Goal: Transaction & Acquisition: Purchase product/service

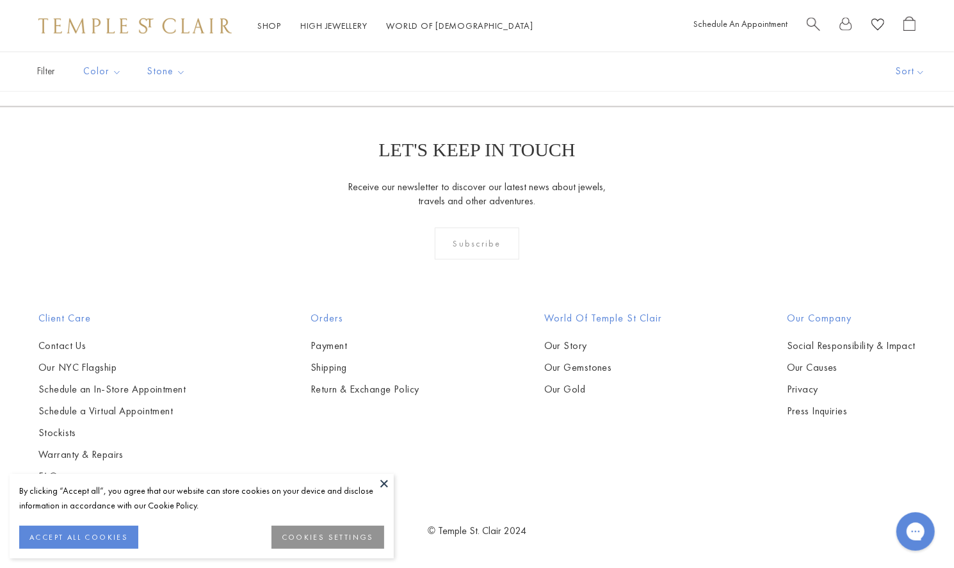
scroll to position [2289, 0]
click at [0, 0] on img at bounding box center [0, 0] width 0 height 0
click at [104, 537] on button "ACCEPT ALL COOKIES" at bounding box center [78, 537] width 119 height 23
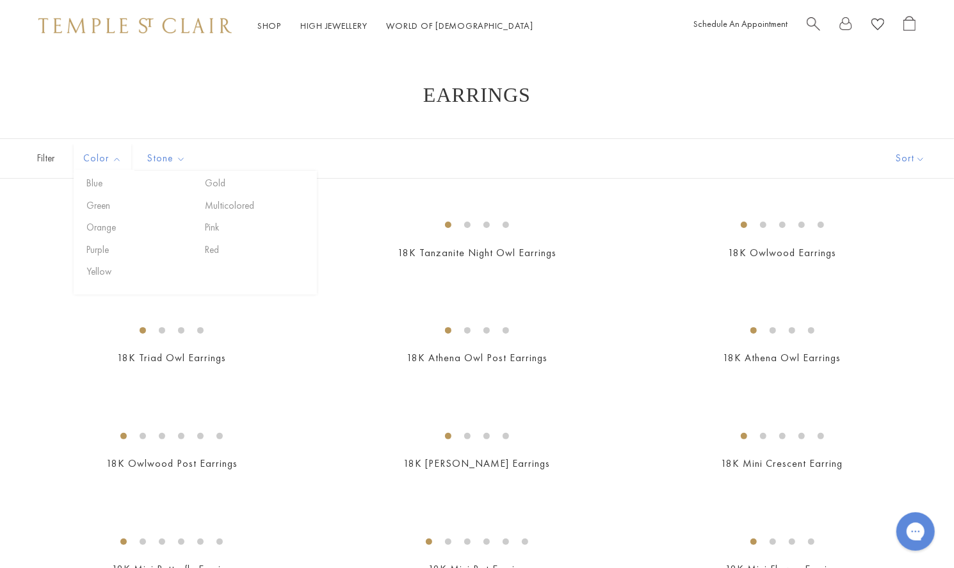
click at [230, 195] on ul "Blue Gold Green Multicolored Orange Pink Purple Red Yellow" at bounding box center [195, 227] width 243 height 103
click at [231, 199] on button "Multicolored" at bounding box center [256, 205] width 109 height 15
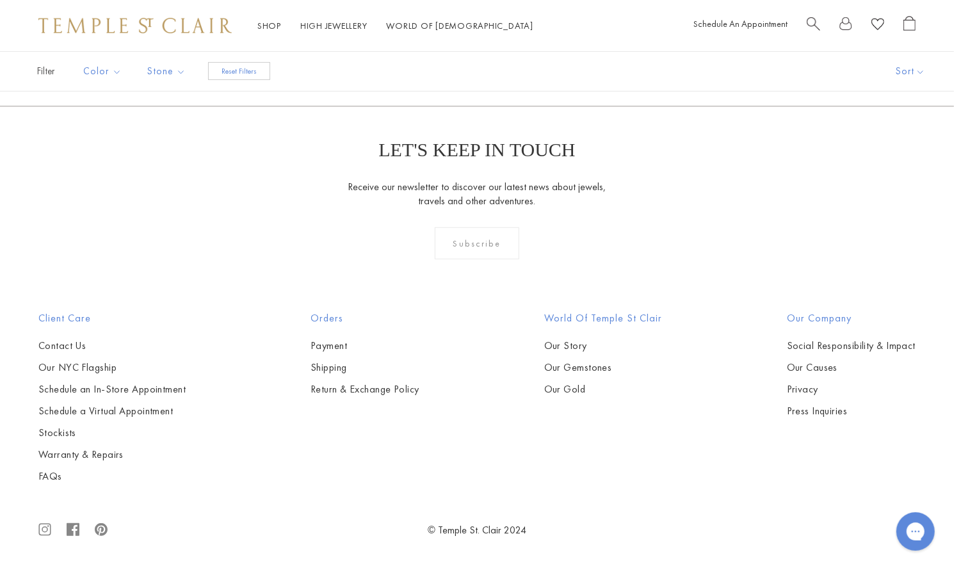
scroll to position [595, 0]
click at [847, 259] on form "Subscribe" at bounding box center [477, 243] width 954 height 32
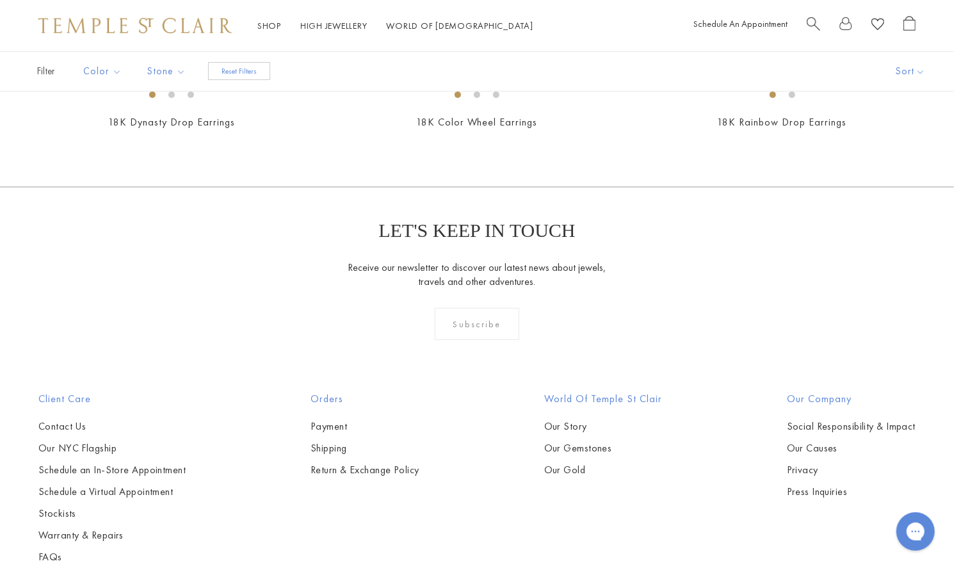
scroll to position [0, 0]
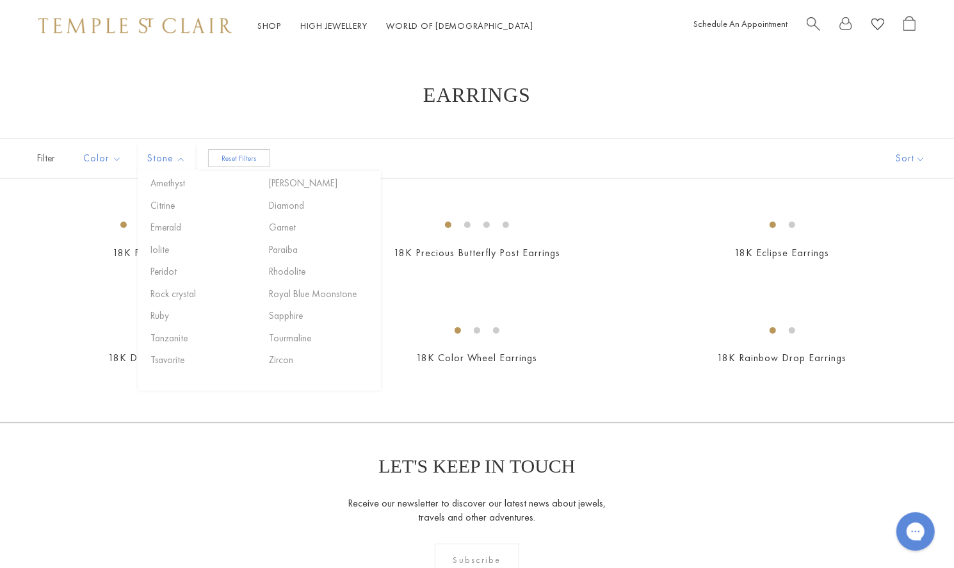
click at [175, 161] on span "Stone" at bounding box center [168, 158] width 54 height 16
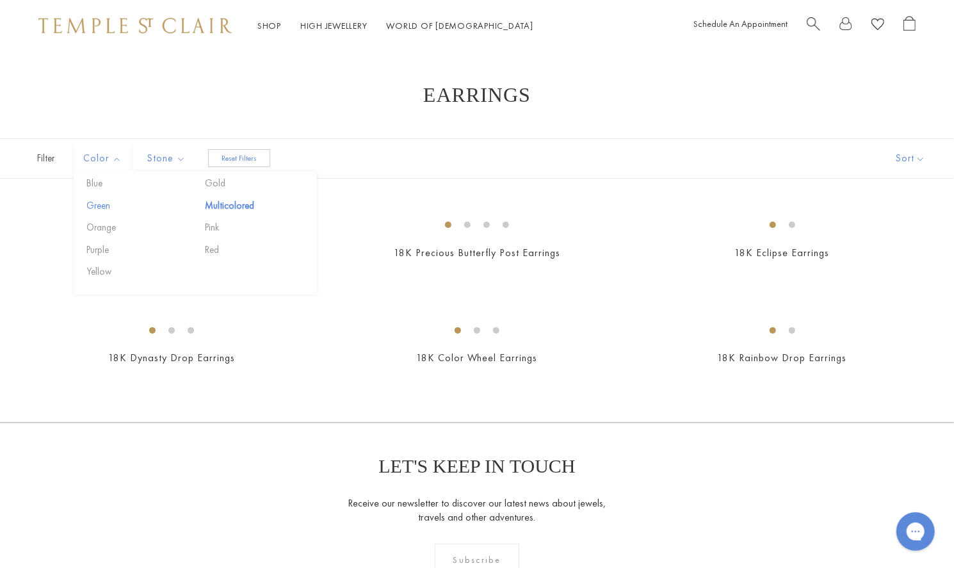
click at [99, 204] on button "Green" at bounding box center [137, 205] width 109 height 15
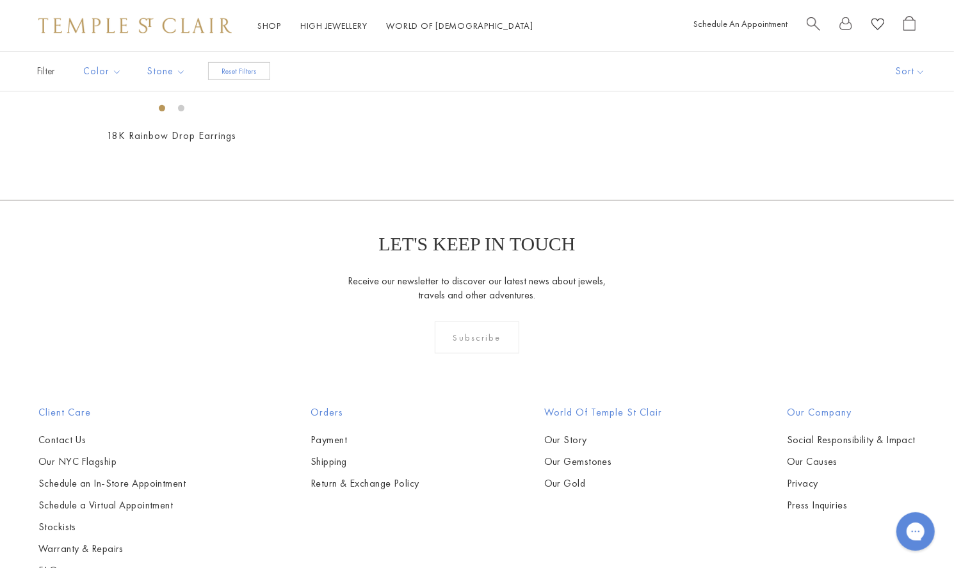
scroll to position [344, 0]
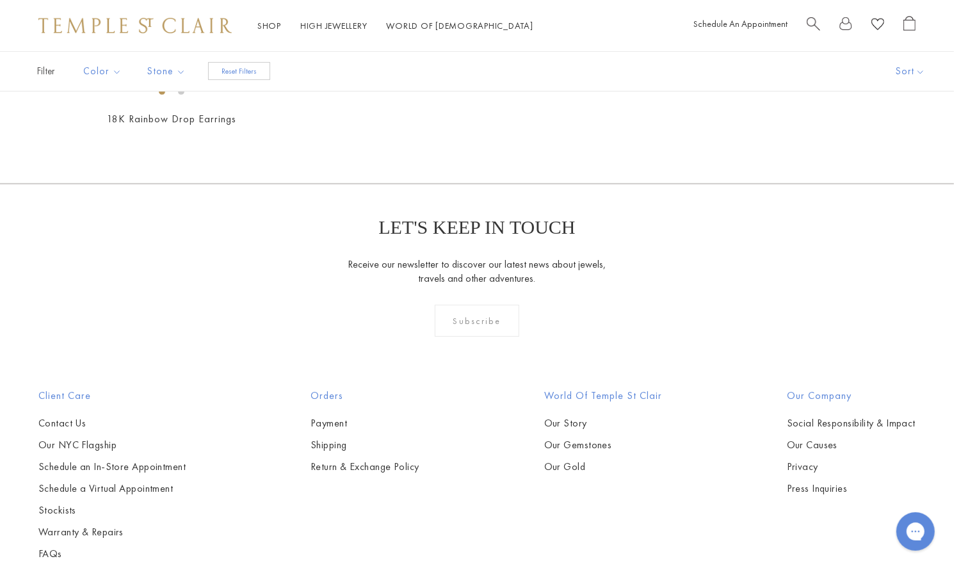
click at [0, 0] on img at bounding box center [0, 0] width 0 height 0
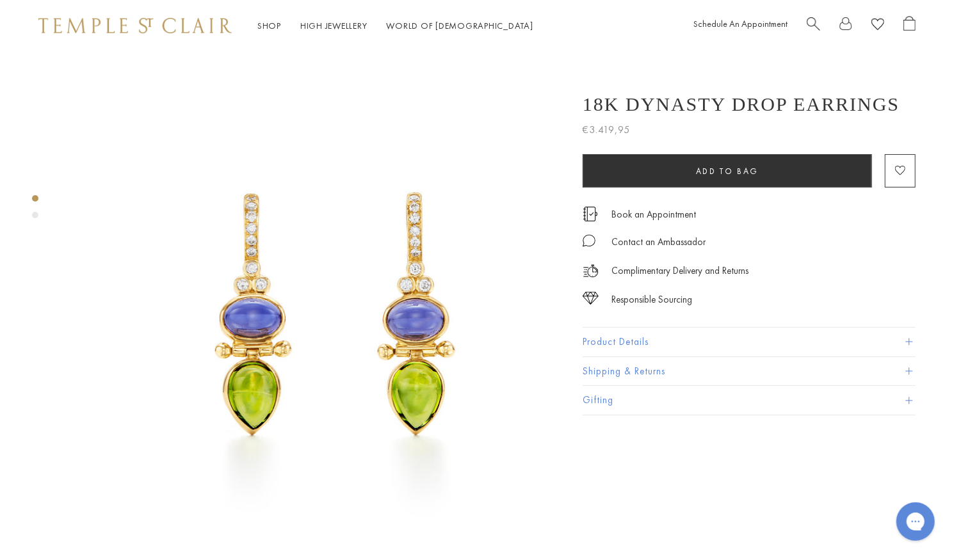
click at [473, 382] on img at bounding box center [313, 300] width 499 height 499
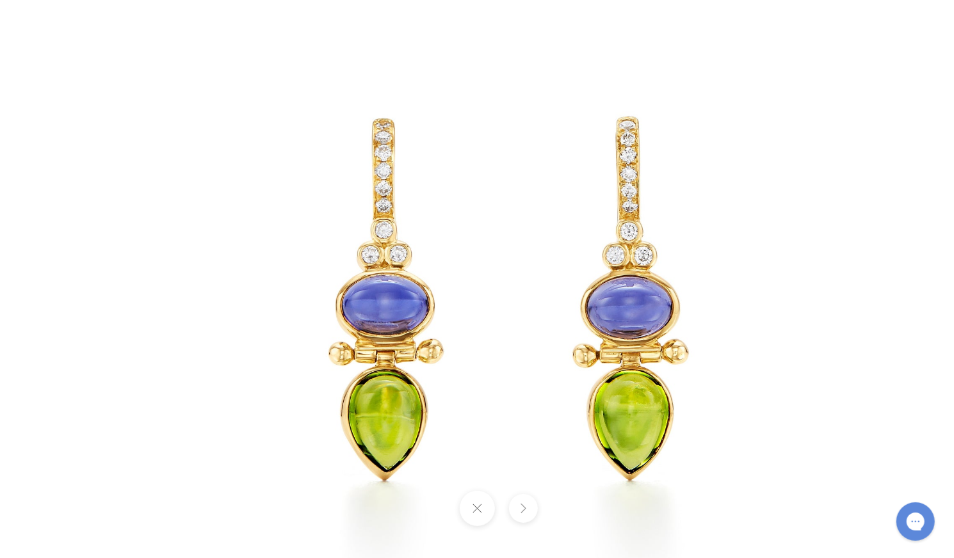
click at [202, 182] on img at bounding box center [476, 279] width 749 height 749
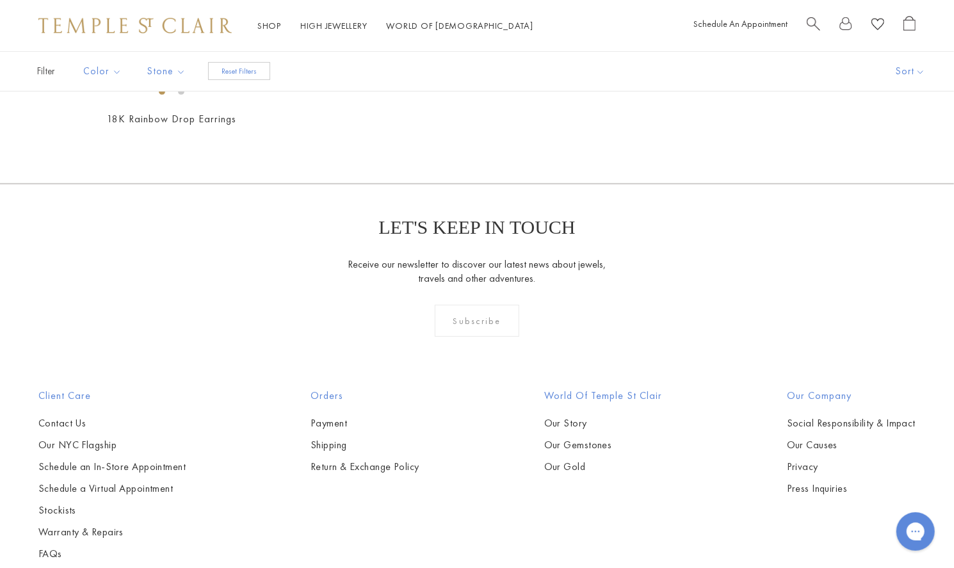
click at [0, 0] on img at bounding box center [0, 0] width 0 height 0
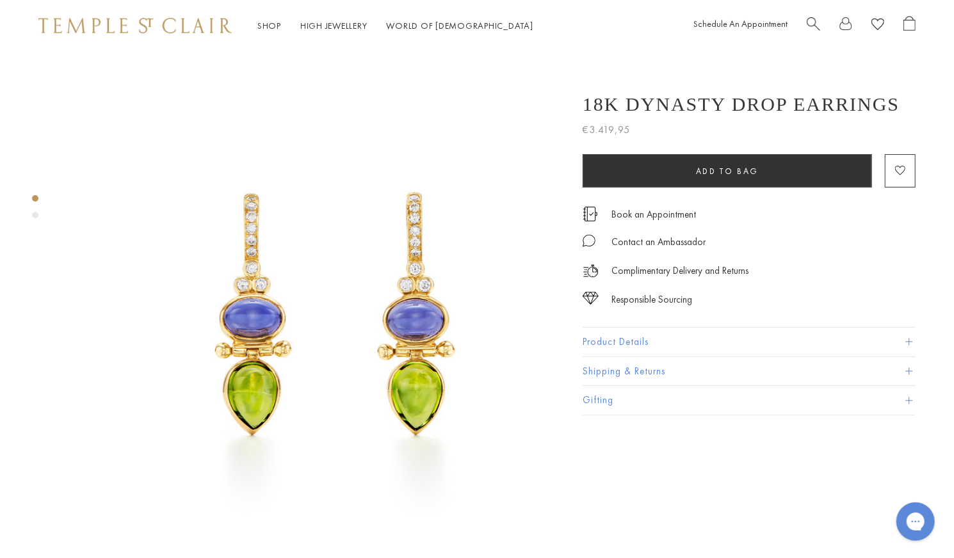
click at [906, 336] on button "Product Details" at bounding box center [749, 342] width 333 height 29
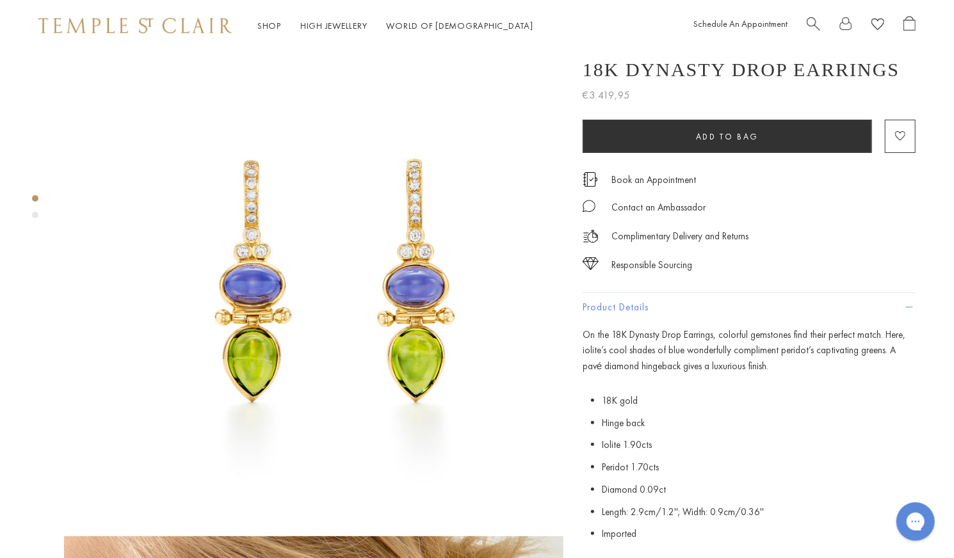
scroll to position [43, 0]
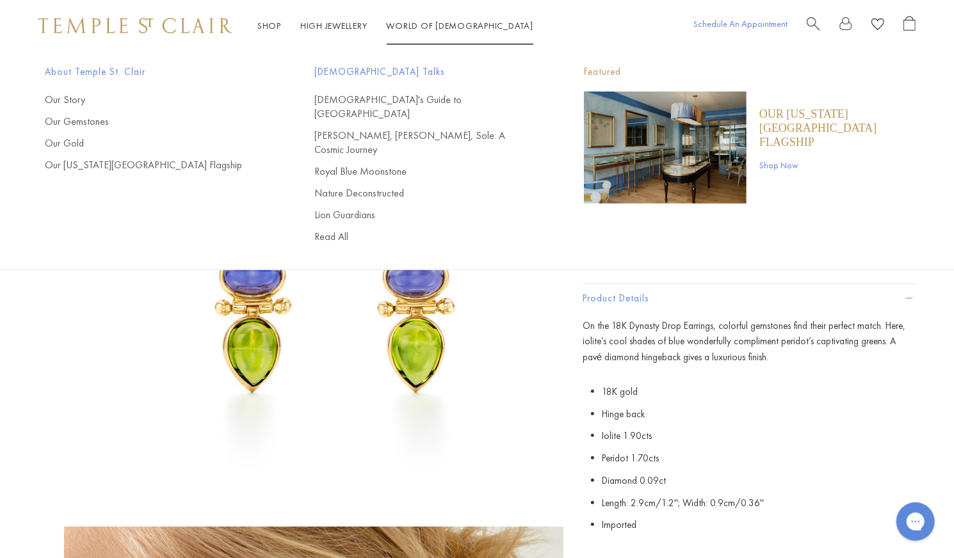
click at [761, 20] on link "Schedule An Appointment" at bounding box center [740, 24] width 94 height 12
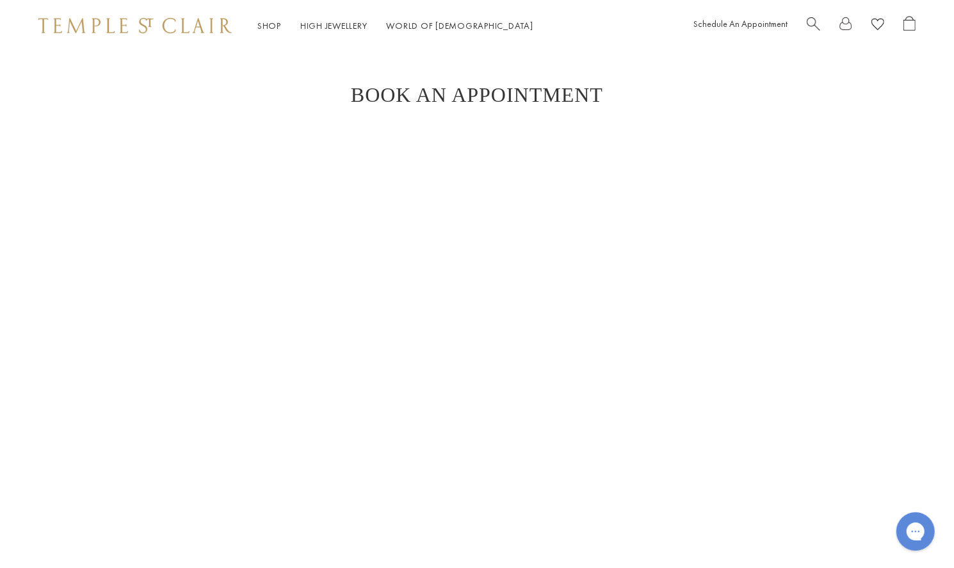
click at [845, 19] on link at bounding box center [845, 26] width 13 height 20
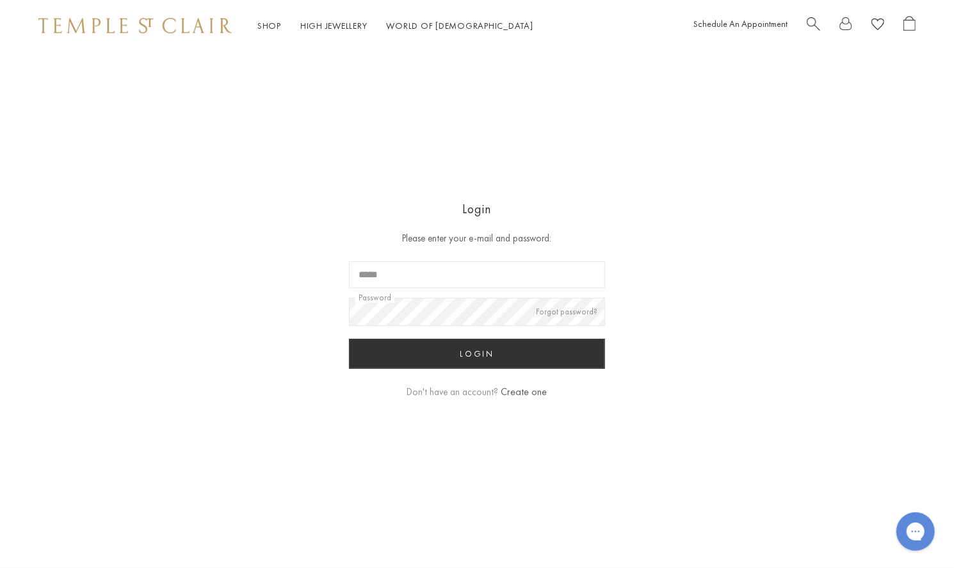
click at [845, 17] on link at bounding box center [845, 26] width 13 height 20
